Goal: Transaction & Acquisition: Download file/media

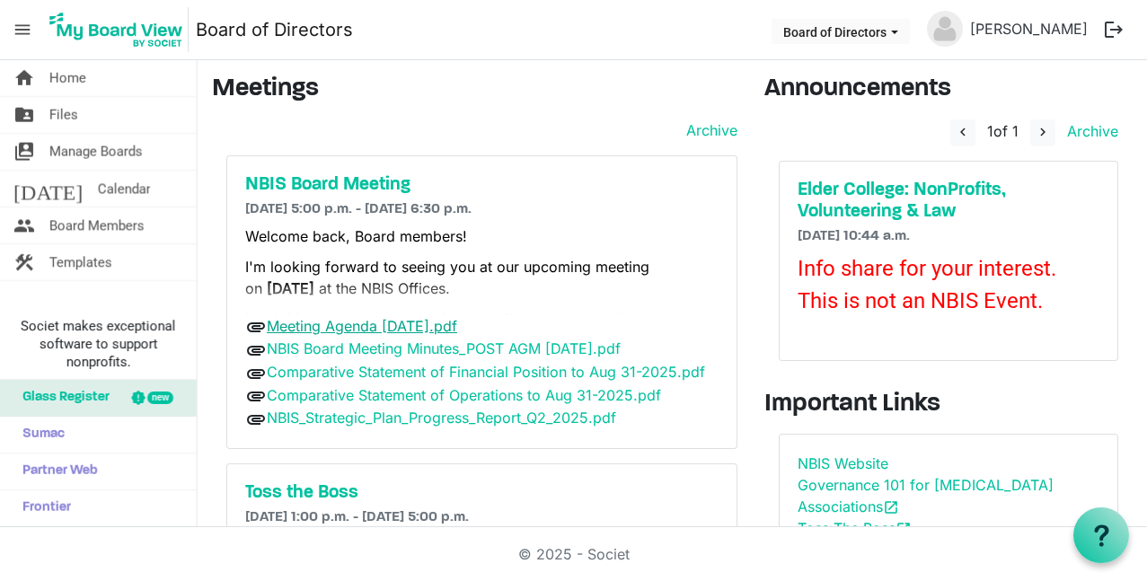
click at [342, 326] on link "Meeting Agenda [DATE].pdf" at bounding box center [362, 326] width 190 height 18
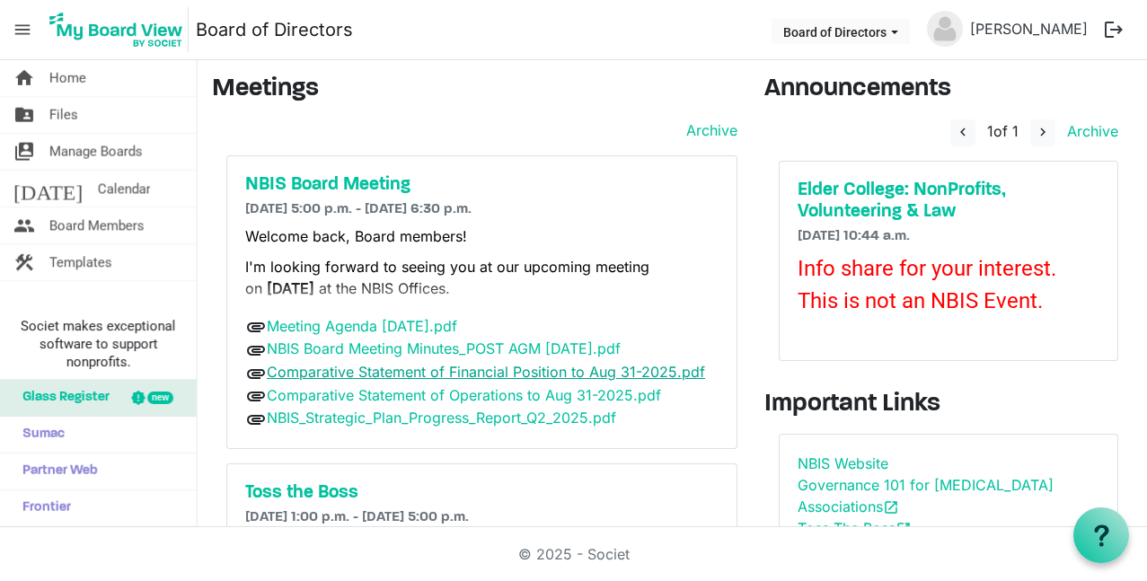
click at [349, 372] on link "Comparative Statement of Financial Position to Aug 31-2025.pdf" at bounding box center [486, 372] width 438 height 18
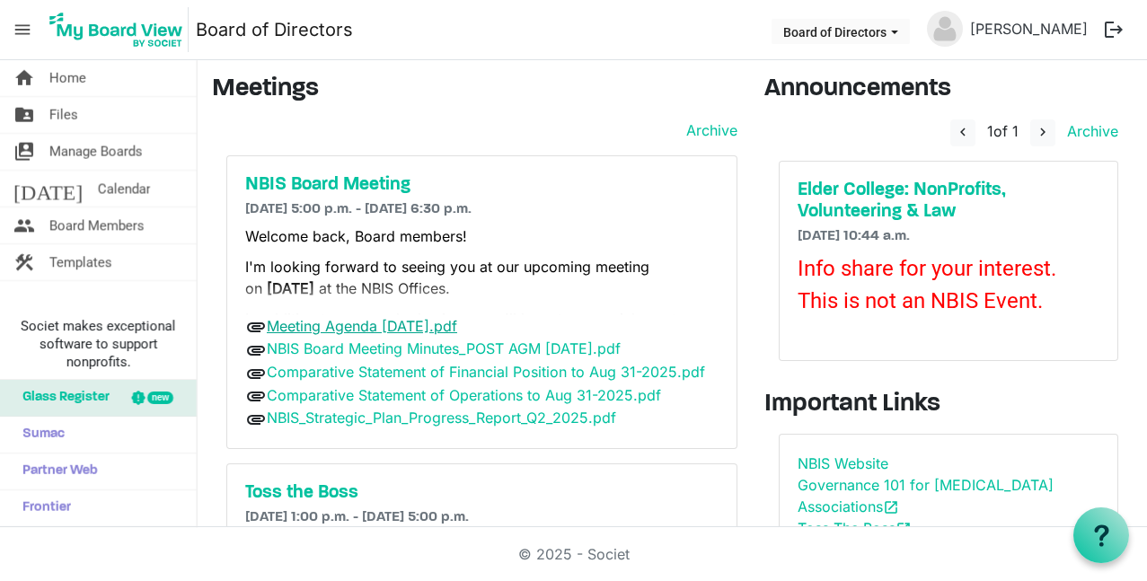
click at [451, 325] on link "Meeting Agenda [DATE].pdf" at bounding box center [362, 326] width 190 height 18
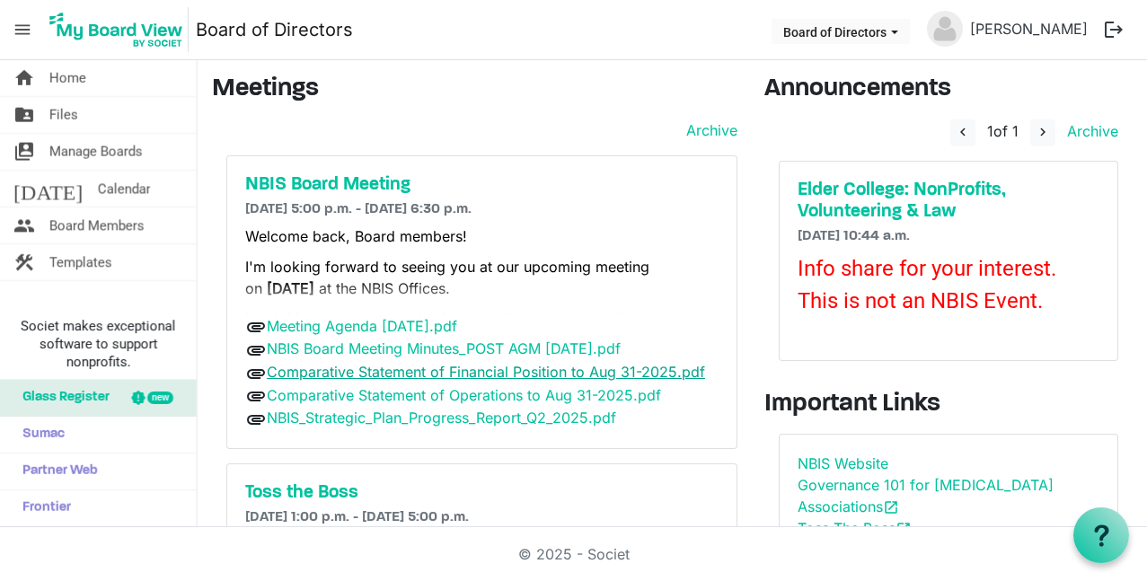
click at [581, 373] on link "Comparative Statement of Financial Position to Aug 31-2025.pdf" at bounding box center [486, 372] width 438 height 18
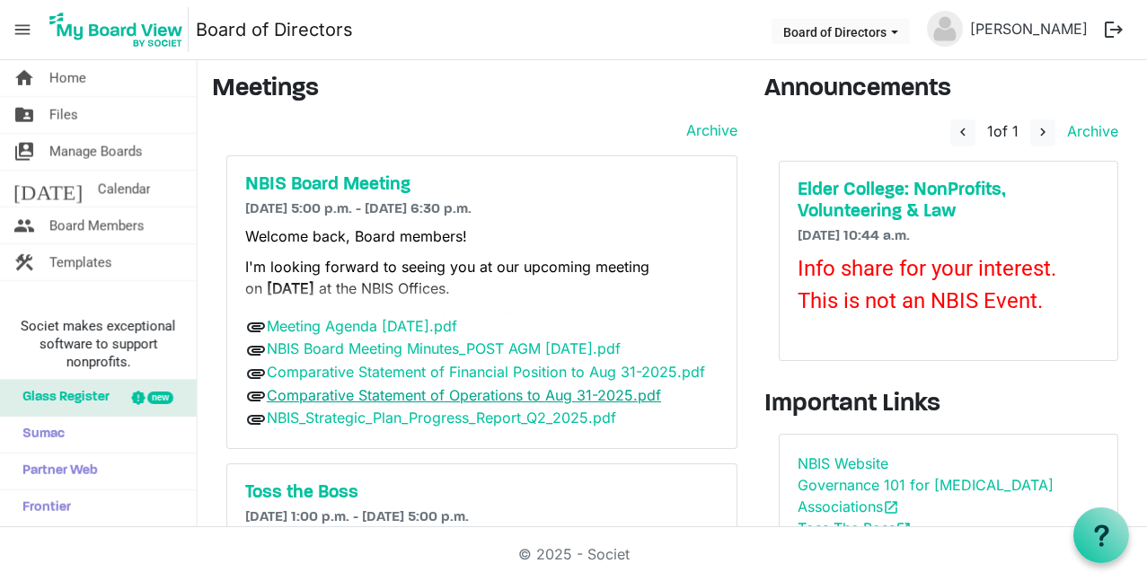
click at [626, 396] on link "Comparative Statement of Operations to Aug 31-2025.pdf" at bounding box center [464, 395] width 394 height 18
click at [357, 397] on link "Comparative Statement of Operations to Aug 31-2025.pdf" at bounding box center [464, 395] width 394 height 18
click at [457, 323] on link "Meeting Agenda [DATE].pdf" at bounding box center [362, 326] width 190 height 18
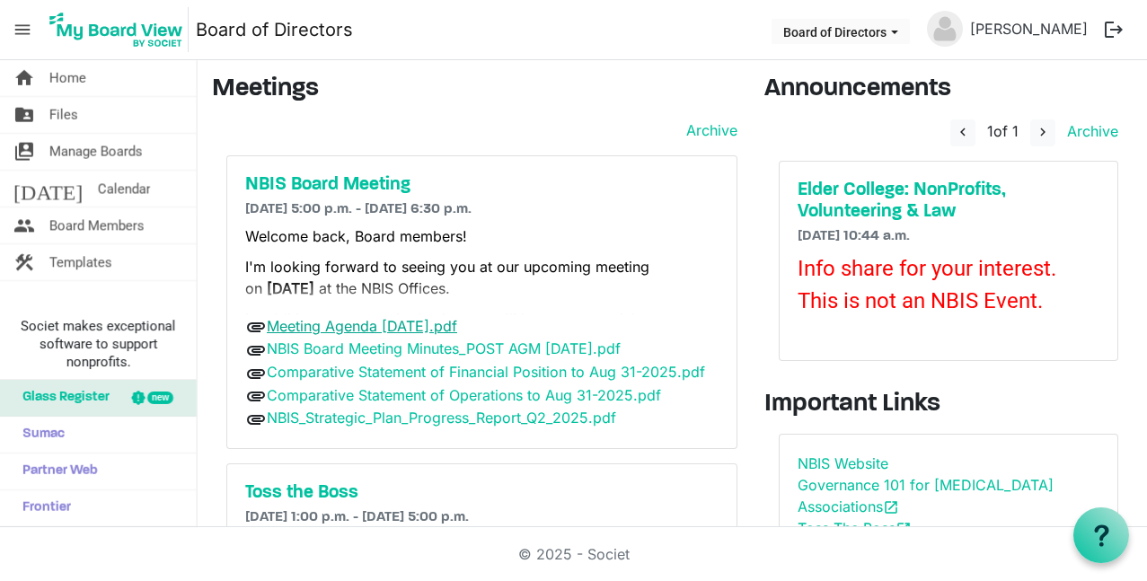
click at [457, 322] on link "Meeting Agenda [DATE].pdf" at bounding box center [362, 326] width 190 height 18
click at [442, 392] on link "Comparative Statement of Operations to Aug 31-2025.pdf" at bounding box center [464, 395] width 394 height 18
